Goal: Subscribe to service/newsletter

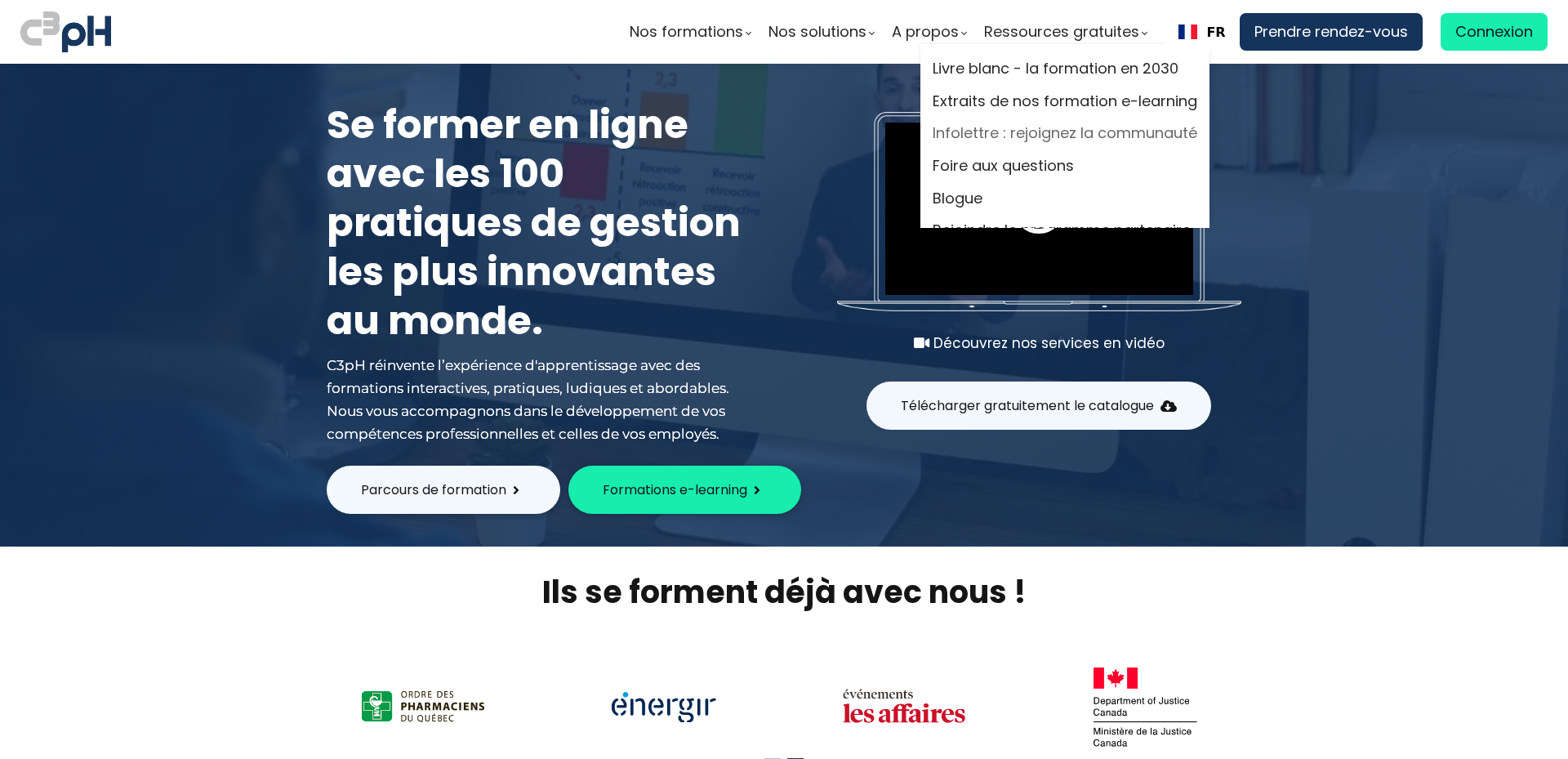
click at [949, 133] on link "Infolettre : rejoignez la communauté" at bounding box center [1065, 133] width 265 height 25
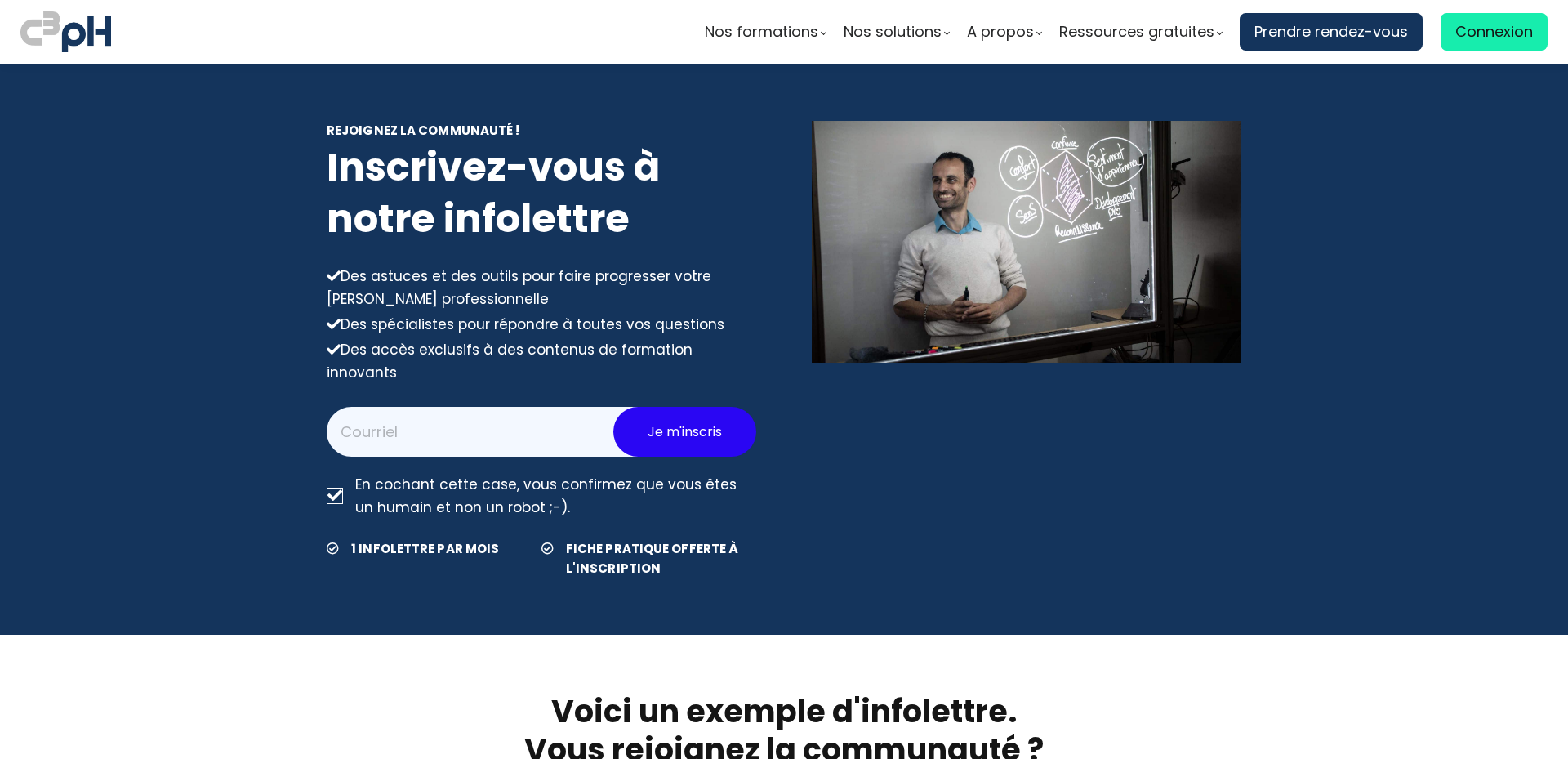
click at [460, 407] on input "email" at bounding box center [499, 431] width 344 height 49
click at [460, 413] on input "email" at bounding box center [499, 431] width 344 height 49
type input "hend.1980@hotmail.com"
click at [695, 421] on span "Je m'inscris" at bounding box center [685, 431] width 74 height 20
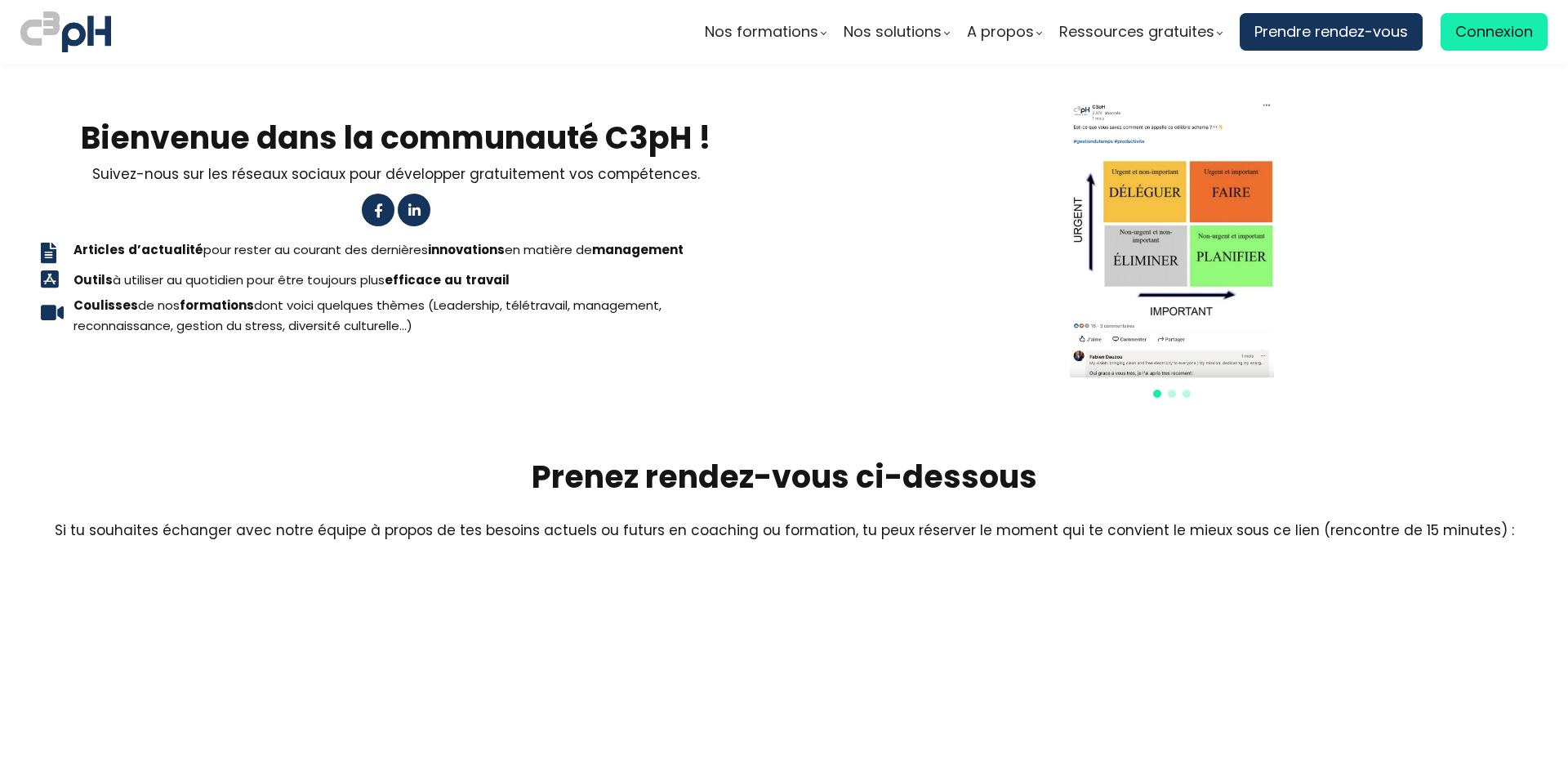
click at [1165, 261] on img at bounding box center [1172, 239] width 204 height 277
